Goal: Find specific page/section: Find specific page/section

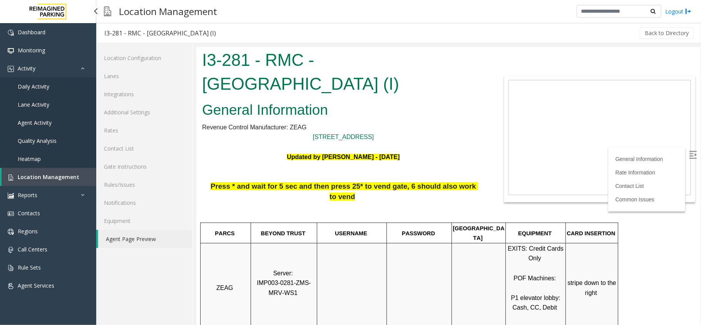
scroll to position [462, 0]
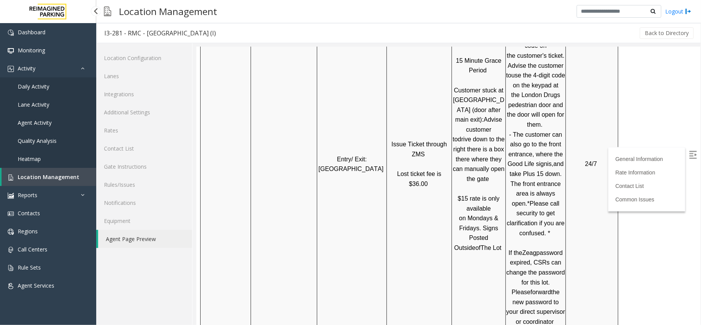
click at [65, 175] on span "Location Management" at bounding box center [49, 176] width 62 height 7
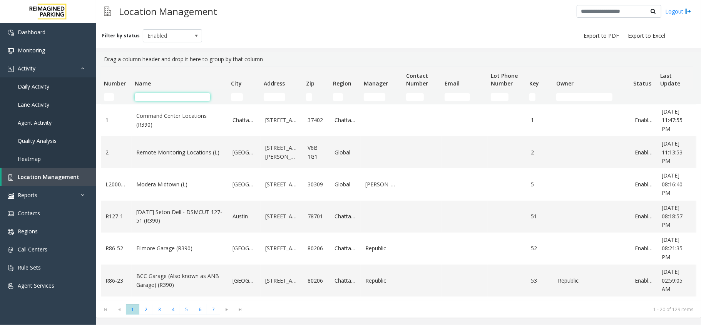
click at [178, 97] on input "Name Filter" at bounding box center [172, 97] width 75 height 8
click at [290, 96] on kendo-grid-filter-cell-operators "Address Filter" at bounding box center [293, 96] width 13 height 13
click at [282, 97] on input "Address Filter" at bounding box center [275, 97] width 22 height 8
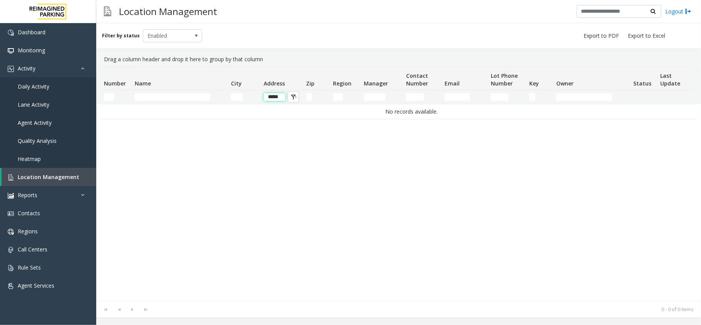
click at [282, 97] on input "*****" at bounding box center [275, 97] width 22 height 8
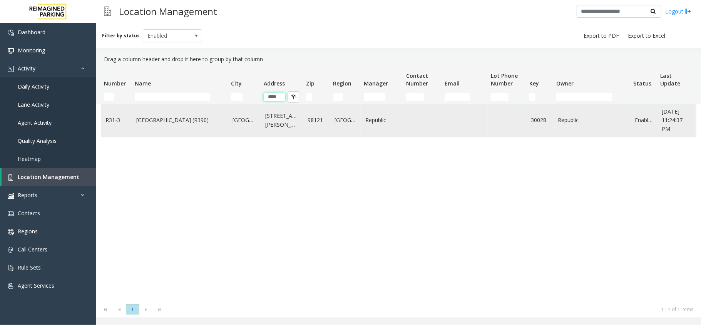
type input "****"
click at [185, 116] on link "Bell Street Garage (R390)" at bounding box center [179, 120] width 87 height 8
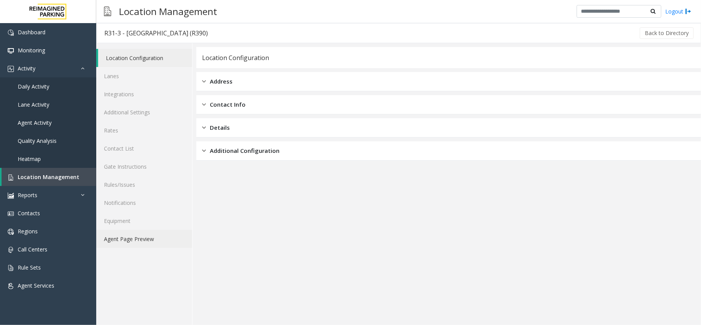
click at [164, 242] on link "Agent Page Preview" at bounding box center [144, 239] width 96 height 18
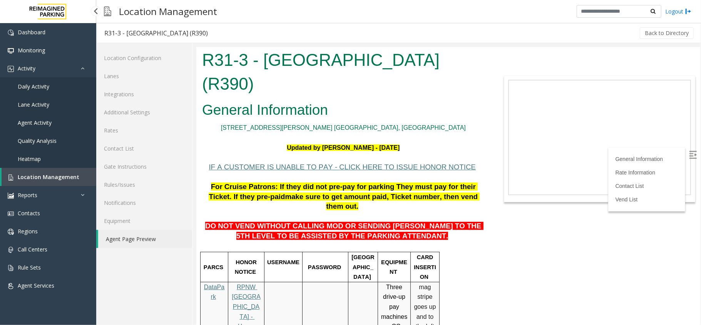
click at [65, 171] on link "Location Management" at bounding box center [49, 177] width 95 height 18
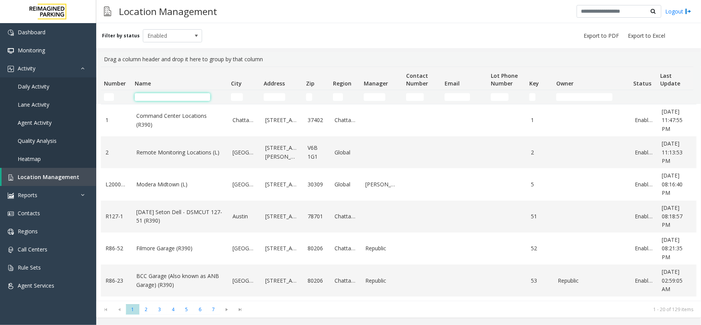
click at [148, 99] on input "Name Filter" at bounding box center [172, 97] width 75 height 8
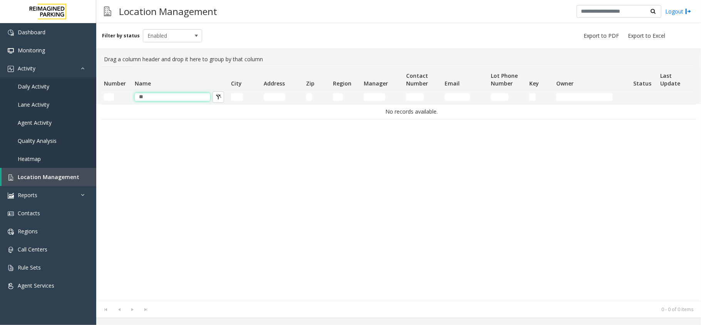
type input "*"
click at [238, 98] on app-root "Dashboard Monitoring Activity Daily Activity Lane Activity Agent Activity Quali…" at bounding box center [350, 162] width 701 height 325
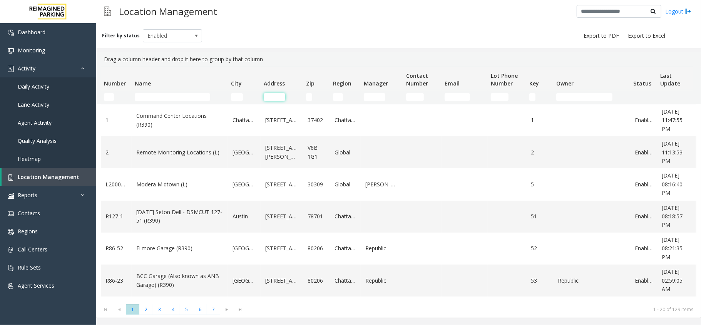
click at [266, 97] on input "Address Filter" at bounding box center [275, 97] width 22 height 8
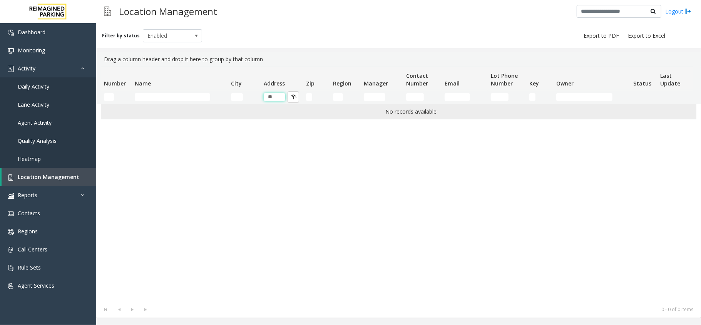
type input "*"
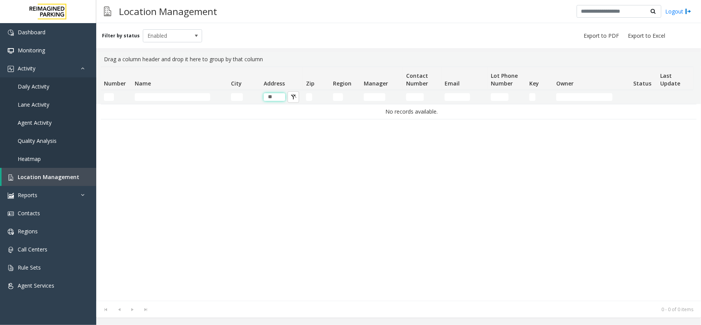
type input "*"
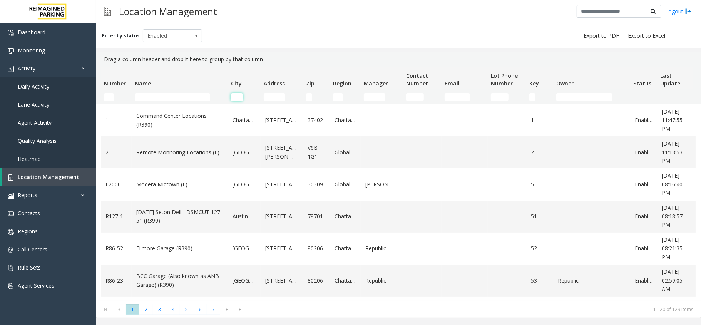
click at [238, 94] on input "City Filter" at bounding box center [237, 97] width 12 height 8
click at [162, 94] on input "Name Filter" at bounding box center [172, 97] width 75 height 8
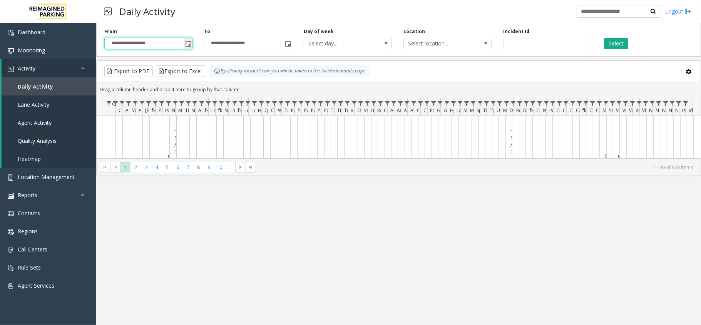
click at [181, 43] on input "**********" at bounding box center [148, 43] width 87 height 11
click at [186, 42] on span "Toggle popup" at bounding box center [188, 44] width 6 height 6
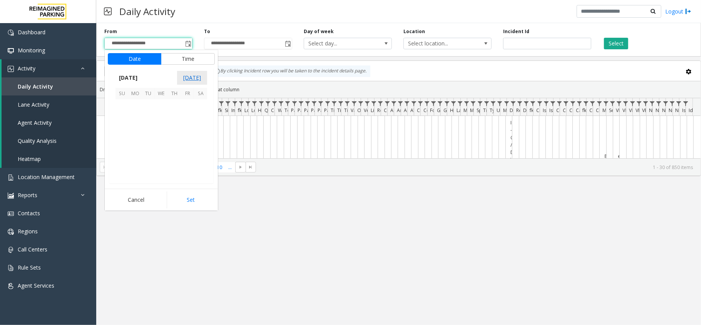
scroll to position [138074, 0]
click at [199, 129] on span "16" at bounding box center [200, 131] width 13 height 13
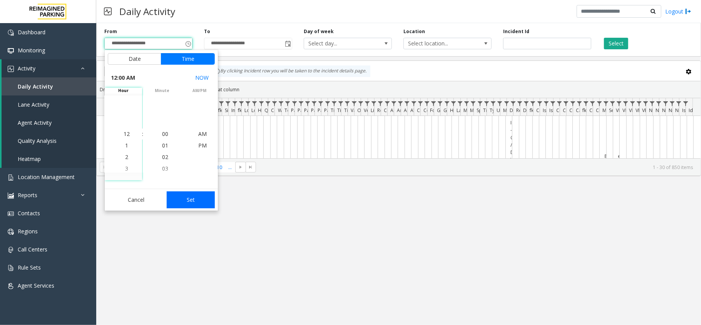
click at [187, 205] on button "Set" at bounding box center [191, 199] width 49 height 17
type input "**********"
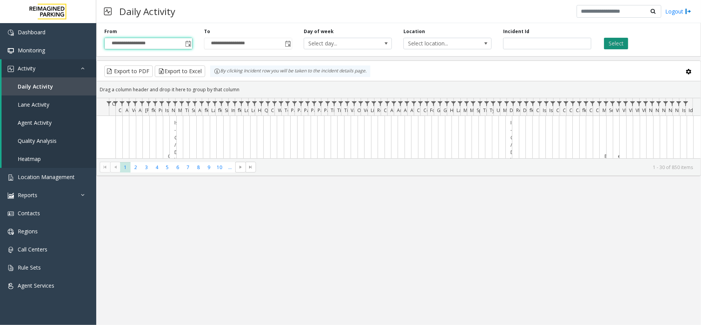
click at [627, 45] on button "Select" at bounding box center [616, 44] width 24 height 12
click at [193, 42] on div "**********" at bounding box center [149, 38] width 100 height 21
click at [186, 45] on span "Toggle popup" at bounding box center [188, 44] width 6 height 6
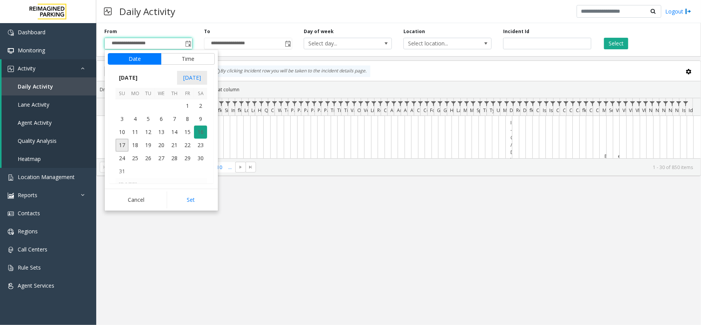
click at [202, 135] on span "16" at bounding box center [200, 131] width 13 height 13
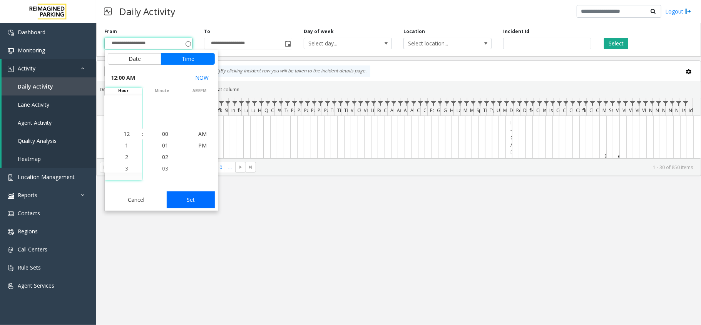
click at [191, 193] on button "Set" at bounding box center [191, 199] width 49 height 17
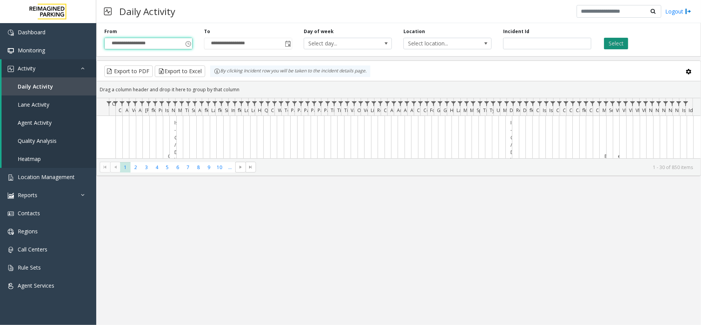
click at [618, 38] on button "Select" at bounding box center [616, 44] width 24 height 12
drag, startPoint x: 249, startPoint y: 177, endPoint x: 247, endPoint y: 168, distance: 9.8
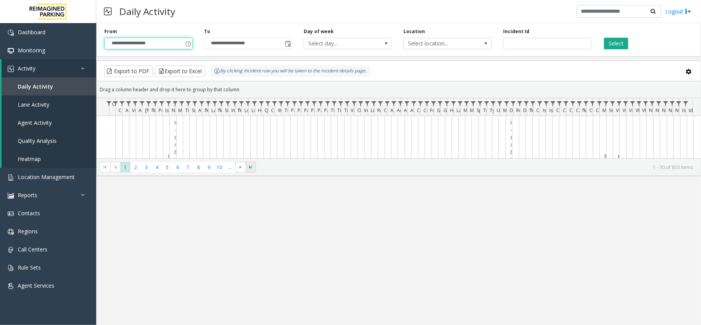
click at [249, 177] on div "**********" at bounding box center [398, 174] width 605 height 302
click at [170, 130] on td "Issue - Gate / Door Won't Open Resolution-while assisting the parker stopped re…" at bounding box center [172, 171] width 7 height 110
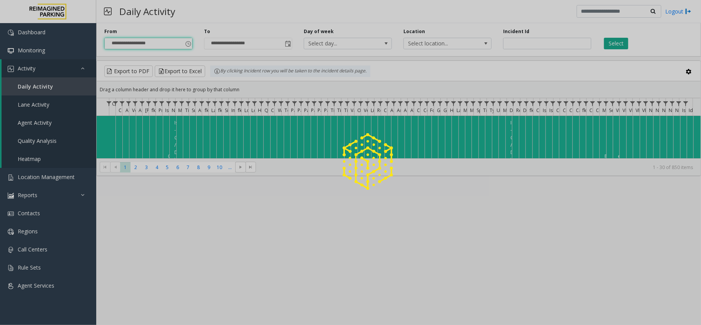
click at [15, 111] on div at bounding box center [350, 162] width 701 height 325
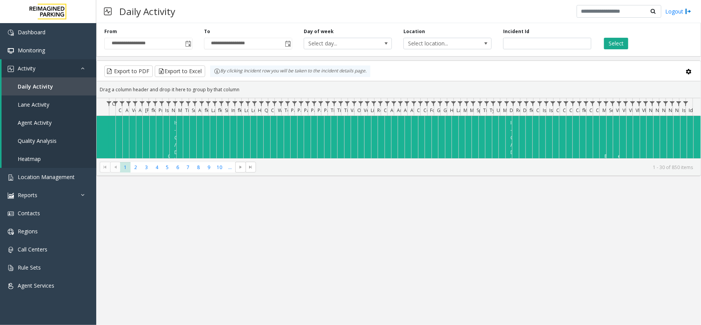
click at [338, 217] on div "**********" at bounding box center [398, 174] width 605 height 302
click at [301, 3] on div "Daily Activity Logout" at bounding box center [398, 11] width 605 height 23
click at [45, 171] on link "Location Management" at bounding box center [48, 177] width 96 height 18
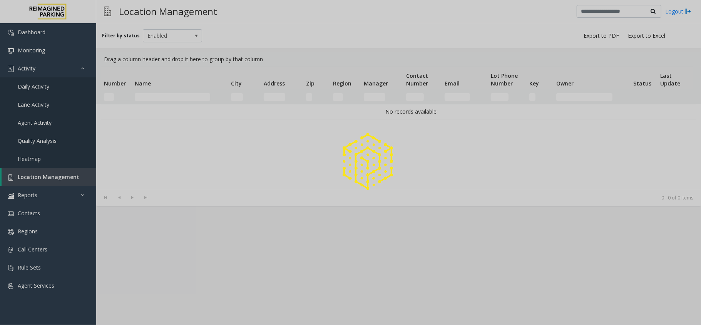
click at [154, 96] on div at bounding box center [350, 162] width 701 height 325
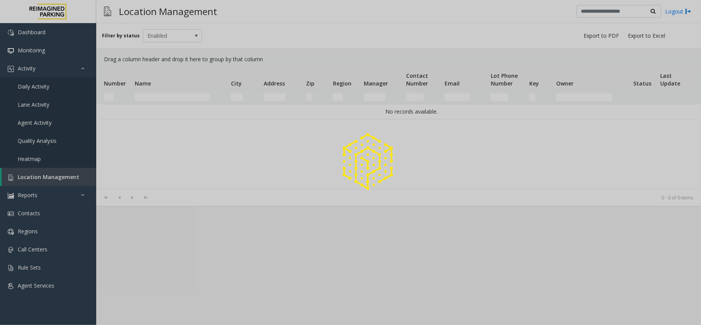
click at [154, 95] on div at bounding box center [350, 162] width 701 height 325
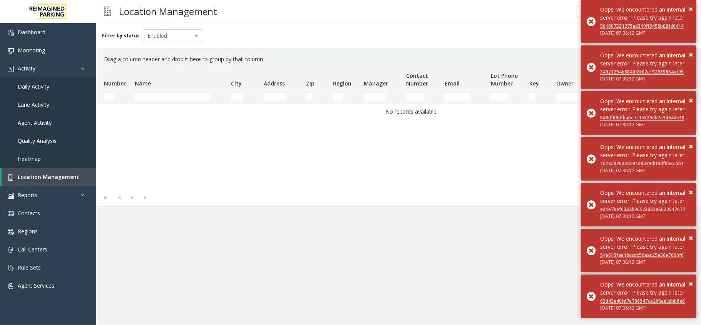
click at [144, 101] on td "Name Filter" at bounding box center [180, 97] width 96 height 14
click at [144, 99] on input "Name Filter" at bounding box center [172, 97] width 75 height 8
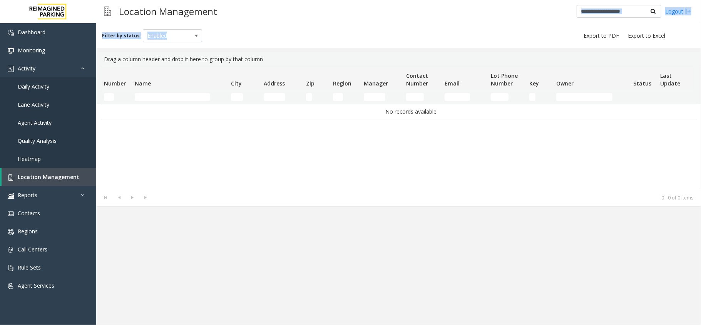
drag, startPoint x: 253, startPoint y: 28, endPoint x: 286, endPoint y: 2, distance: 42.5
click at [286, 2] on div "Location Management Logout Filter by status Enabled Drag a column header and dr…" at bounding box center [398, 162] width 605 height 325
click at [302, 25] on div "Filter by status Enabled" at bounding box center [398, 35] width 605 height 25
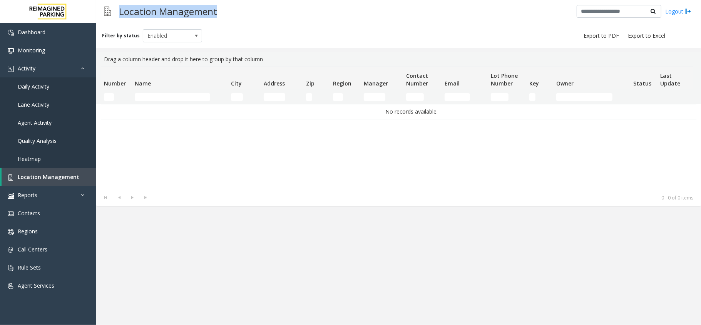
drag, startPoint x: 250, startPoint y: 10, endPoint x: 114, endPoint y: 15, distance: 136.4
click at [114, 15] on div "Location Management Logout" at bounding box center [398, 11] width 605 height 23
click at [502, 27] on div "Filter by status Enabled" at bounding box center [398, 35] width 605 height 25
click at [234, 29] on div "Filter by status Enabled" at bounding box center [398, 35] width 605 height 25
drag, startPoint x: 220, startPoint y: 3, endPoint x: 107, endPoint y: 16, distance: 114.3
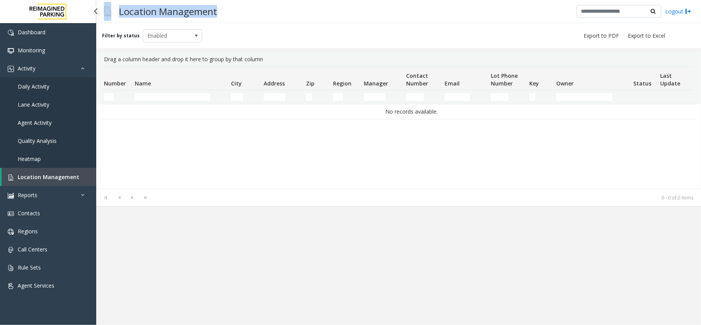
click at [107, 16] on div "Location Management" at bounding box center [160, 11] width 121 height 19
click at [230, 28] on div "Filter by status Enabled" at bounding box center [398, 35] width 605 height 25
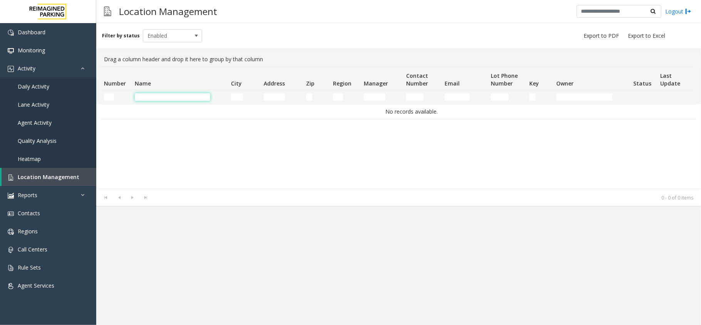
click at [165, 94] on input "Name Filter" at bounding box center [172, 97] width 75 height 8
click at [171, 81] on th "Name" at bounding box center [180, 78] width 96 height 23
drag, startPoint x: 105, startPoint y: 56, endPoint x: 296, endPoint y: 37, distance: 191.9
click at [297, 38] on div "Filter by status Enabled Drag a column header and drop it here to group by that…" at bounding box center [398, 114] width 605 height 183
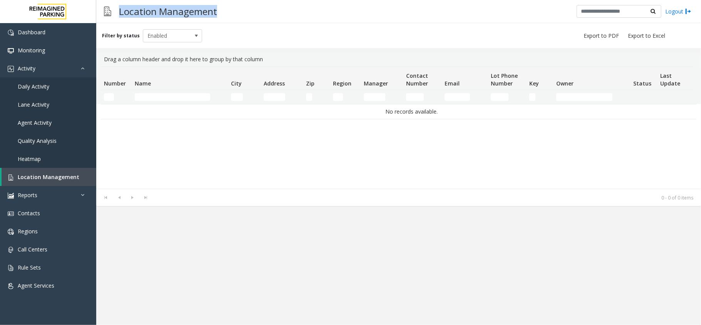
drag, startPoint x: 120, startPoint y: 10, endPoint x: 217, endPoint y: 15, distance: 97.2
click at [217, 15] on h3 "Location Management" at bounding box center [168, 11] width 106 height 19
click at [219, 14] on h3 "Location Management" at bounding box center [168, 11] width 106 height 19
click at [219, 12] on h3 "Location Management" at bounding box center [168, 11] width 106 height 19
drag, startPoint x: 221, startPoint y: 11, endPoint x: 119, endPoint y: 12, distance: 102.0
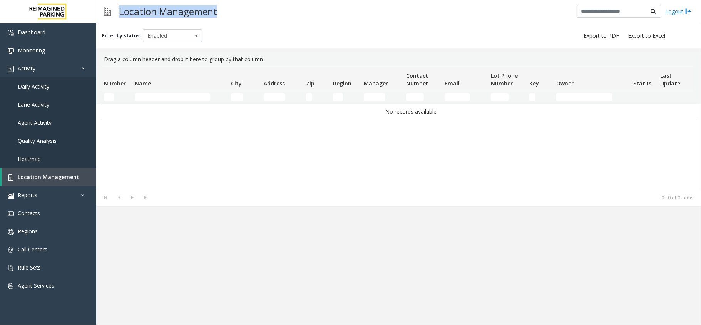
click at [119, 12] on div "Location Management Logout" at bounding box center [398, 11] width 605 height 23
click at [116, 12] on h3 "Location Management" at bounding box center [168, 11] width 106 height 19
drag, startPoint x: 120, startPoint y: 10, endPoint x: 238, endPoint y: 19, distance: 118.1
click at [238, 19] on div "Location Management Logout" at bounding box center [398, 11] width 605 height 23
click at [236, 11] on div "Location Management Logout" at bounding box center [398, 11] width 605 height 23
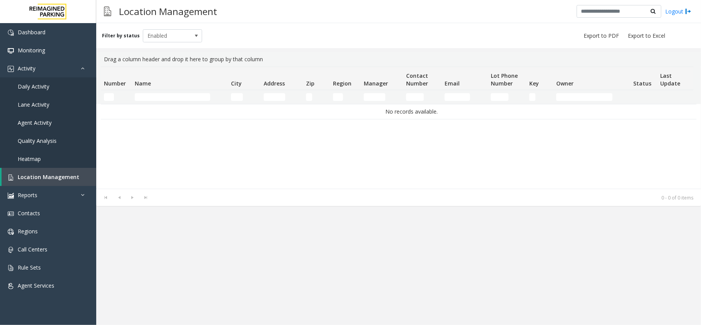
click at [231, 35] on div "Filter by status Enabled" at bounding box center [398, 35] width 605 height 25
click at [236, 28] on div "Filter by status Enabled" at bounding box center [398, 35] width 605 height 25
click at [274, 35] on div "Filter by status Enabled" at bounding box center [398, 35] width 605 height 25
drag, startPoint x: 230, startPoint y: 19, endPoint x: 110, endPoint y: 7, distance: 120.3
click at [110, 7] on div "Location Management Logout" at bounding box center [398, 11] width 605 height 23
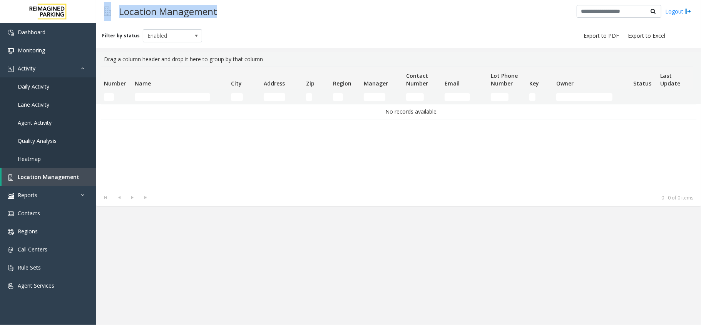
click at [226, 20] on div "Location Management Logout" at bounding box center [398, 11] width 605 height 23
drag, startPoint x: 239, startPoint y: 9, endPoint x: 104, endPoint y: 14, distance: 136.0
click at [104, 14] on div "Location Management Logout" at bounding box center [398, 11] width 605 height 23
click at [113, 6] on div "Location Management" at bounding box center [160, 11] width 121 height 19
click at [236, 9] on div "Location Management Logout" at bounding box center [398, 11] width 605 height 23
